Goal: Task Accomplishment & Management: Complete application form

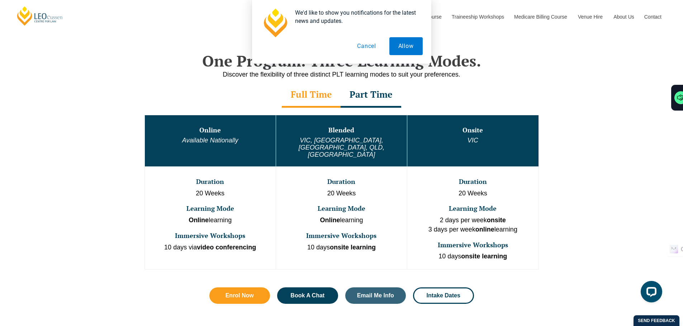
scroll to position [358, 0]
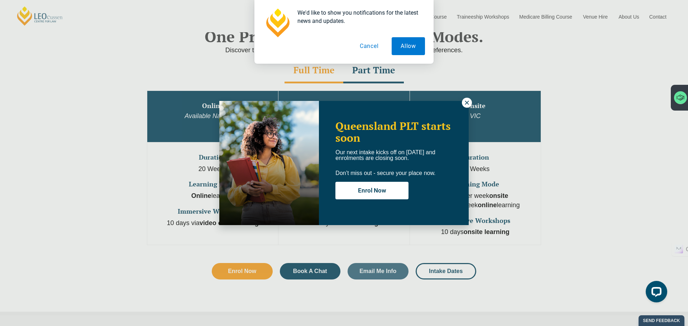
click at [468, 103] on icon at bounding box center [467, 103] width 6 height 6
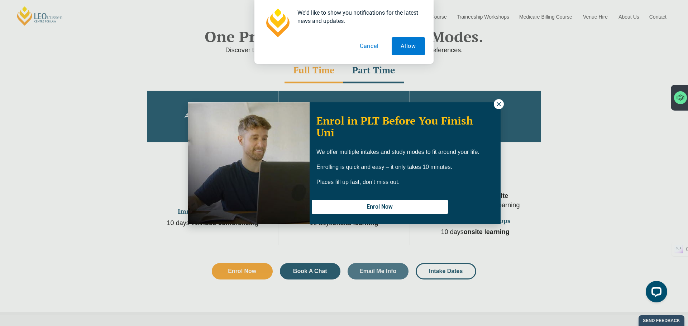
click at [502, 104] on button at bounding box center [499, 104] width 10 height 10
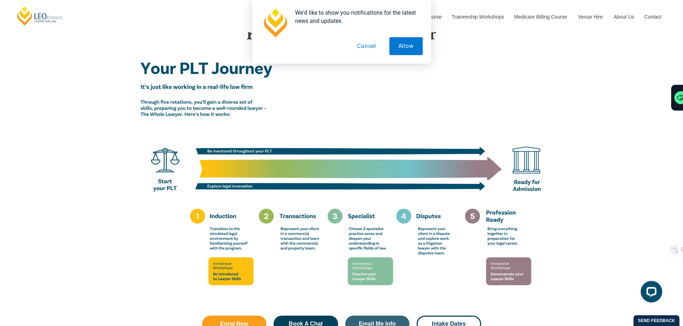
scroll to position [1219, 0]
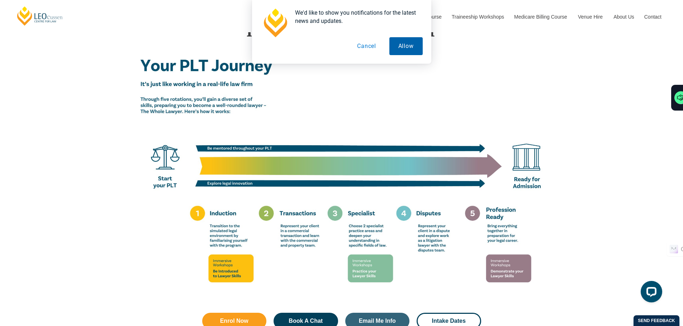
click at [411, 54] on button "Allow" at bounding box center [405, 46] width 33 height 18
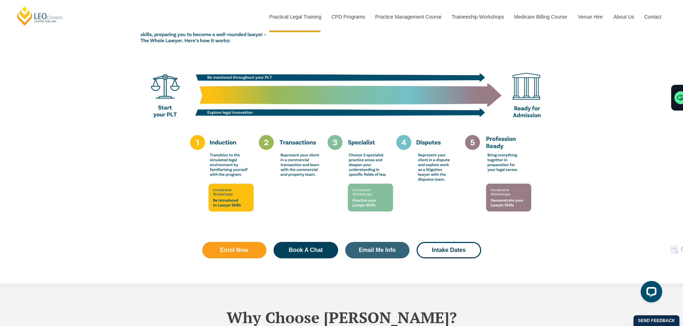
scroll to position [1290, 0]
